Goal: Task Accomplishment & Management: Manage account settings

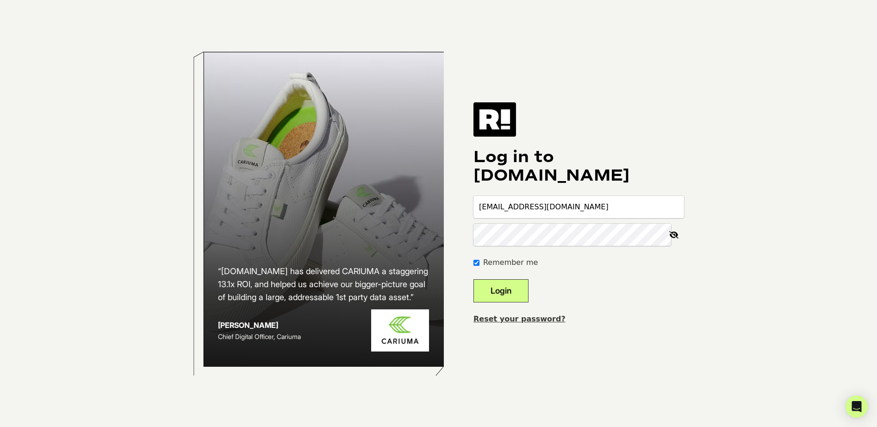
click at [528, 292] on button "Login" at bounding box center [500, 290] width 55 height 23
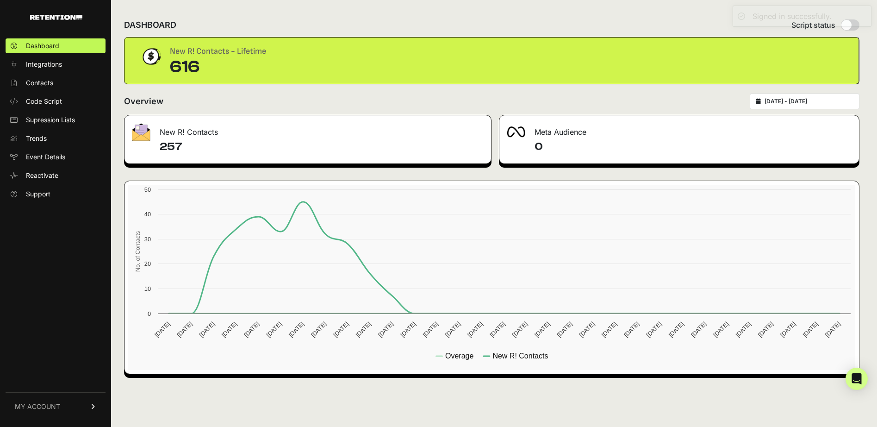
click at [852, 27] on input "radio" at bounding box center [850, 24] width 19 height 11
radio input "true"
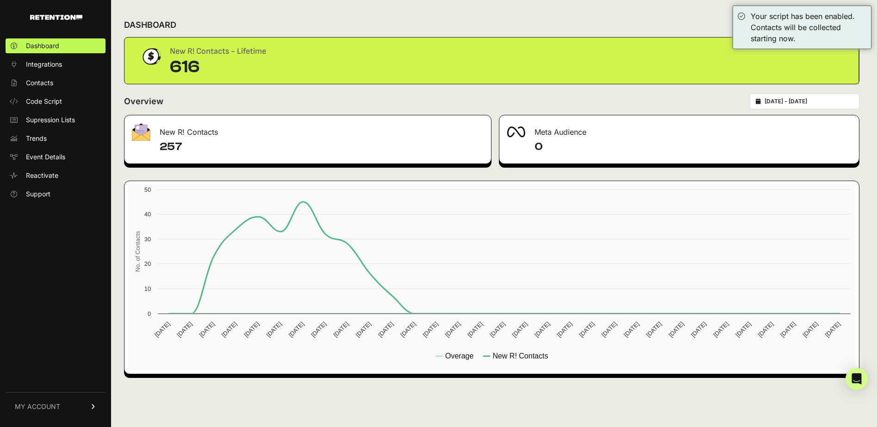
click at [443, 21] on div "DASHBOARD Script status" at bounding box center [491, 25] width 735 height 24
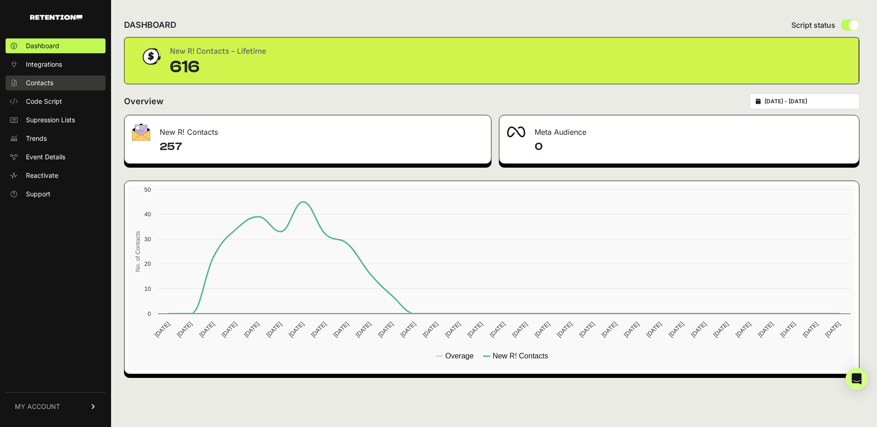
click at [61, 78] on link "Contacts" at bounding box center [56, 82] width 100 height 15
